Goal: Transaction & Acquisition: Purchase product/service

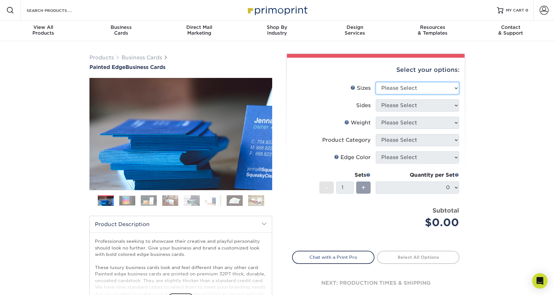
click at [398, 89] on select "Please Select 2" x 3.5" - Standard 2.125" x 3.375" - European 2.5" x 2.5" - Squ…" at bounding box center [417, 88] width 83 height 12
select select "2.00x3.50"
click at [398, 104] on select "Please Select Print Both Sides Print Front Only" at bounding box center [417, 105] width 83 height 12
select select "13abbda7-1d64-4f25-8bb2-c179b224825d"
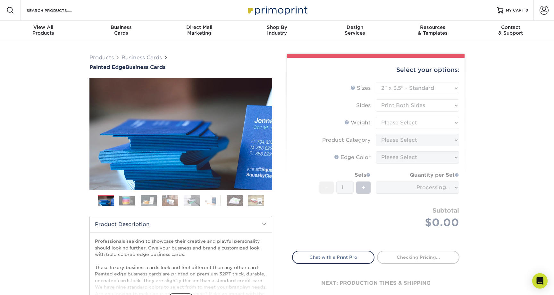
click at [397, 124] on form "Sizes Help Sizes Please Select 2" x 3.5" - Standard 2.125" x 3.375" - European …" at bounding box center [375, 162] width 167 height 161
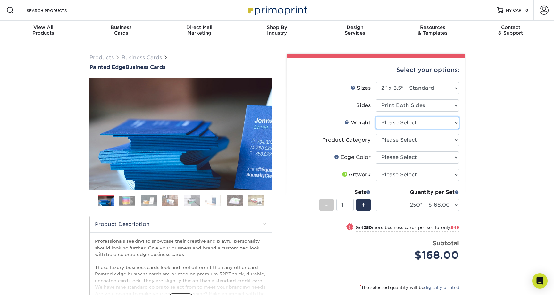
click at [402, 126] on select "Please Select 32PTUC" at bounding box center [417, 123] width 83 height 12
select select "32PTUC"
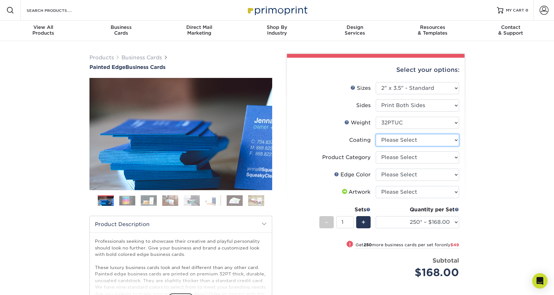
click at [403, 140] on select at bounding box center [417, 140] width 83 height 12
select select "3e7618de-abca-4bda-9f97-8b9129e913d8"
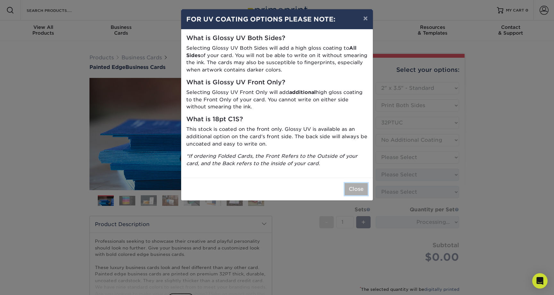
click at [356, 194] on button "Close" at bounding box center [356, 189] width 23 height 12
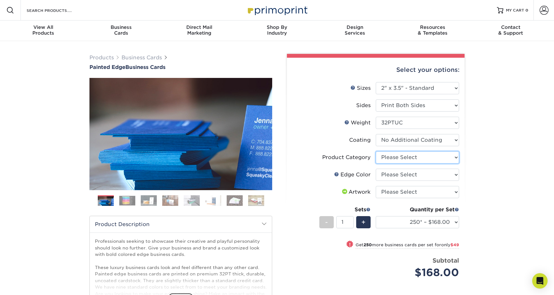
click at [401, 161] on select "Please Select Business Cards" at bounding box center [417, 157] width 83 height 12
select select "3b5148f1-0588-4f88-a218-97bcfdce65c1"
click at [401, 175] on select "Please Select Charcoal Black Brown Blue Pearlescent Blue Pearlescent Gold Pearl…" at bounding box center [417, 175] width 83 height 12
click at [410, 192] on select "Please Select I will upload files I need a design - $100" at bounding box center [417, 192] width 83 height 12
click at [397, 177] on select "Please Select Charcoal Black Brown Blue Pearlescent Blue Pearlescent Gold Pearl…" at bounding box center [417, 175] width 83 height 12
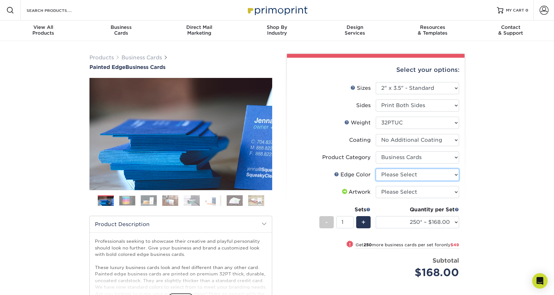
select select "1ae850e6-61c5-45b7-a71d-f488378c5a25"
click at [123, 206] on ol at bounding box center [180, 202] width 183 height 15
click at [125, 195] on div "Previous" at bounding box center [180, 144] width 183 height 133
click at [126, 204] on img at bounding box center [127, 201] width 16 height 10
